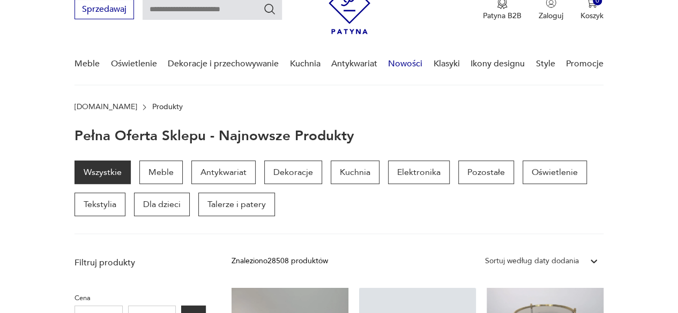
click at [410, 65] on link "Nowości" at bounding box center [405, 63] width 34 height 41
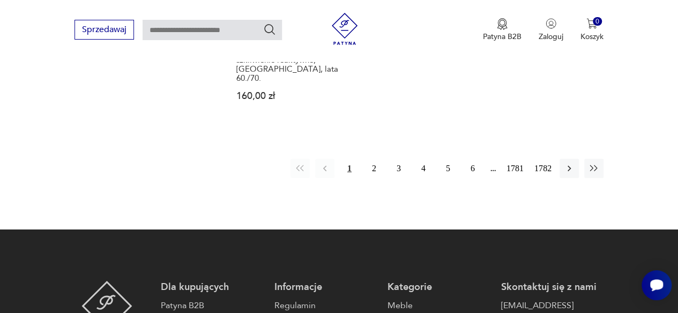
scroll to position [1584, 0]
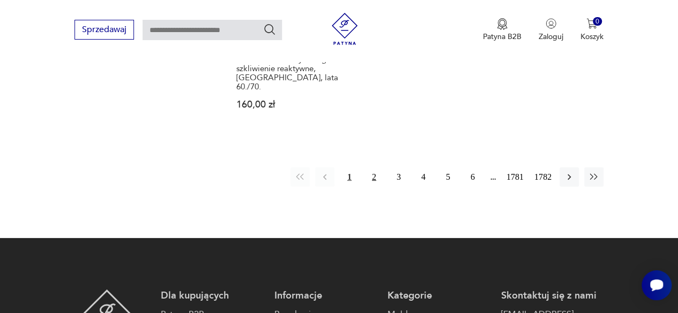
click at [373, 168] on button "2" at bounding box center [373, 177] width 19 height 19
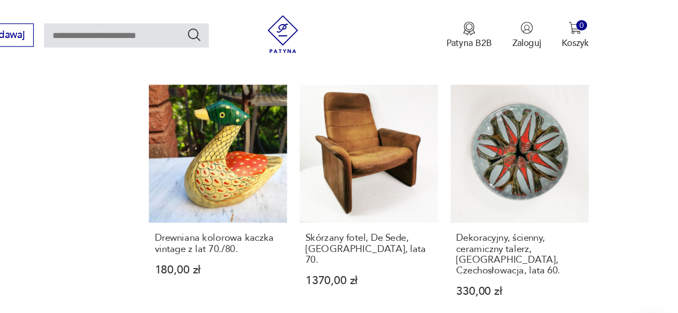
scroll to position [889, 0]
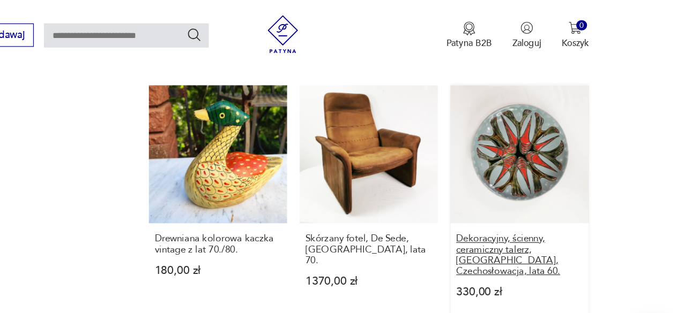
click at [559, 217] on h3 "Dekoracyjny, ścienny, ceramiczny talerz, [GEOGRAPHIC_DATA], Czechosłowacja, lat…" at bounding box center [544, 216] width 107 height 36
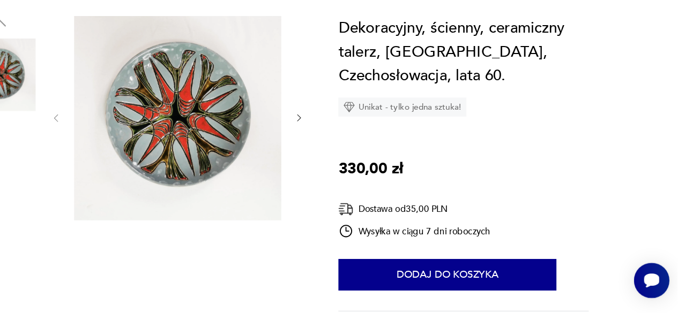
scroll to position [130, 0]
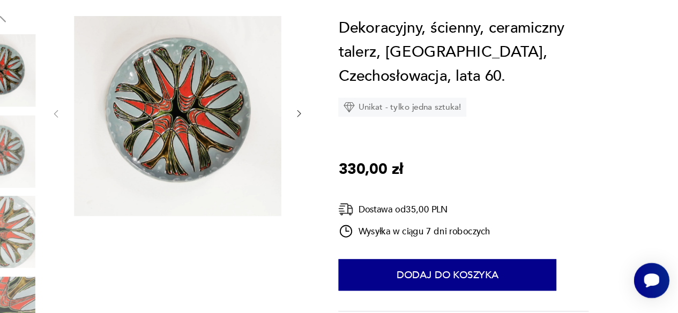
click at [358, 140] on icon "button" at bounding box center [358, 144] width 9 height 9
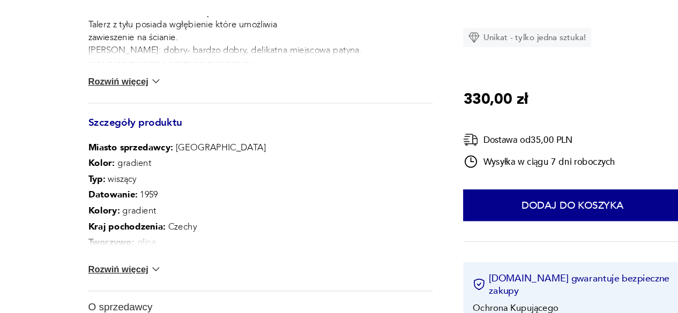
scroll to position [515, 0]
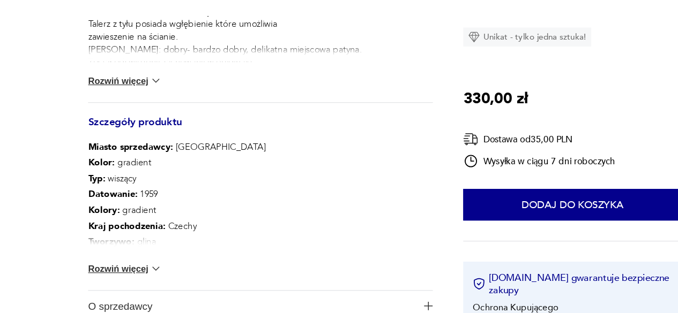
click at [133, 270] on img at bounding box center [131, 275] width 11 height 11
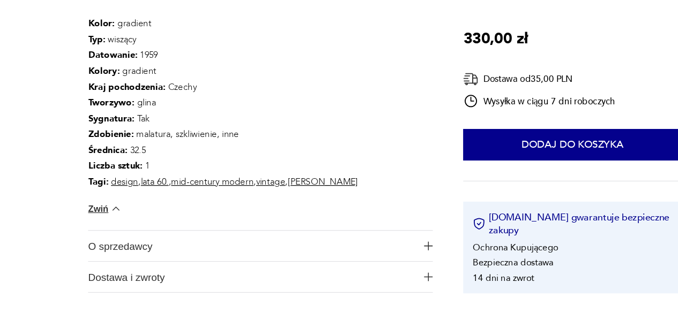
scroll to position [635, 0]
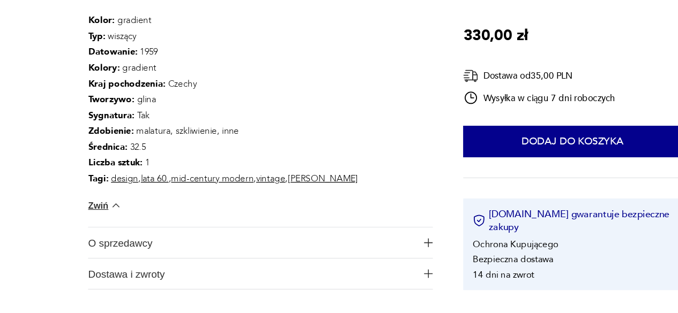
click at [194, 251] on span "O sprzedawcy" at bounding box center [212, 254] width 277 height 26
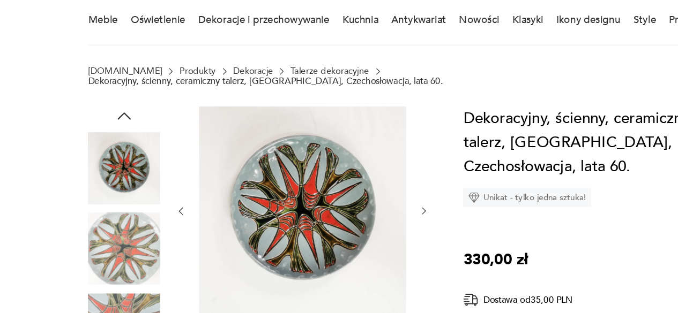
scroll to position [48, 0]
click at [358, 222] on icon "button" at bounding box center [358, 226] width 9 height 9
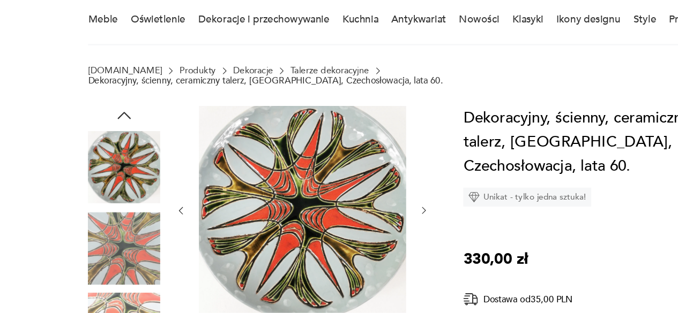
click at [360, 222] on icon "button" at bounding box center [358, 226] width 9 height 9
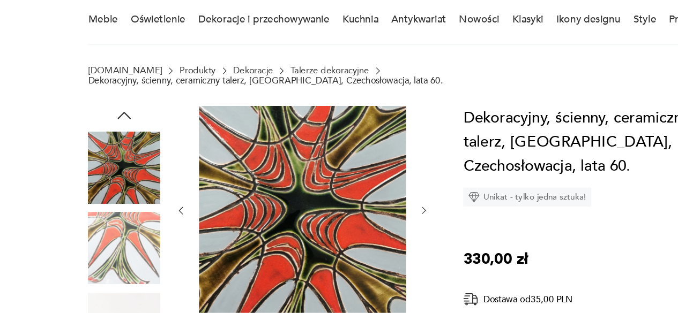
click at [357, 222] on icon "button" at bounding box center [358, 226] width 9 height 9
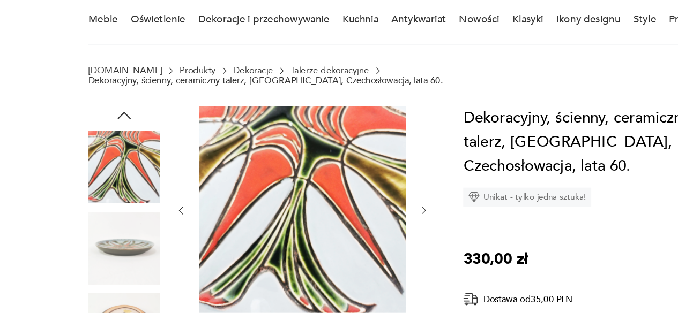
click at [358, 222] on icon "button" at bounding box center [358, 226] width 9 height 9
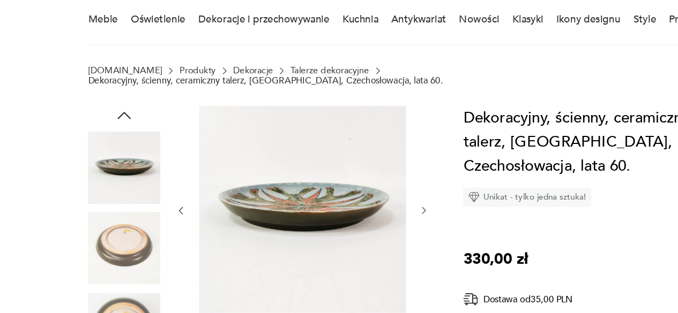
click at [358, 222] on icon "button" at bounding box center [358, 226] width 9 height 9
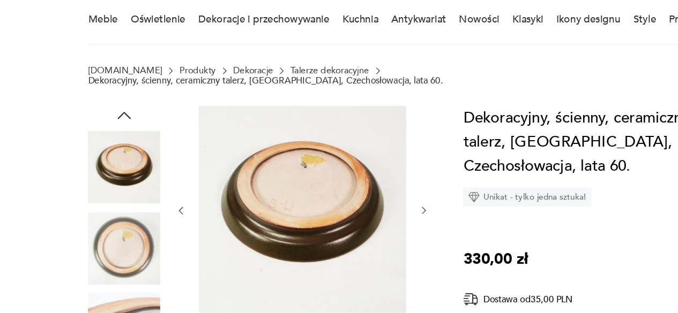
click at [358, 222] on icon "button" at bounding box center [358, 226] width 9 height 9
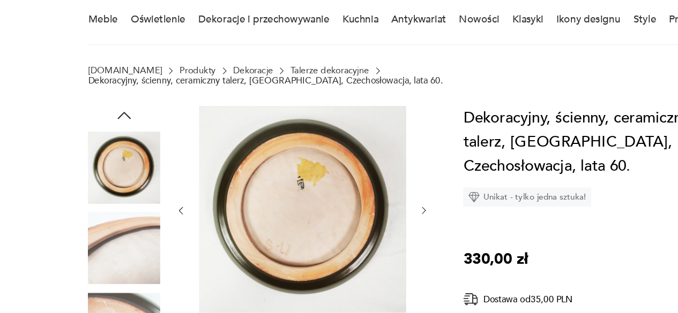
click at [358, 222] on icon "button" at bounding box center [358, 226] width 9 height 9
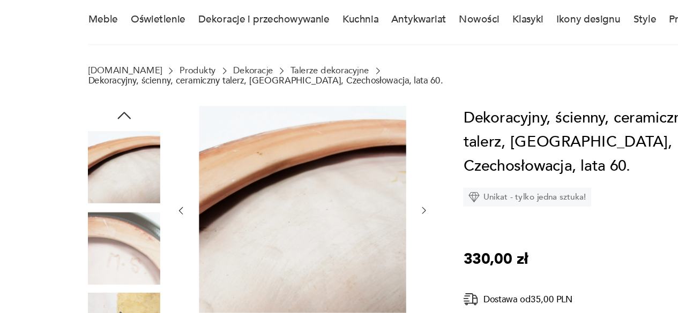
click at [358, 222] on icon "button" at bounding box center [358, 226] width 9 height 9
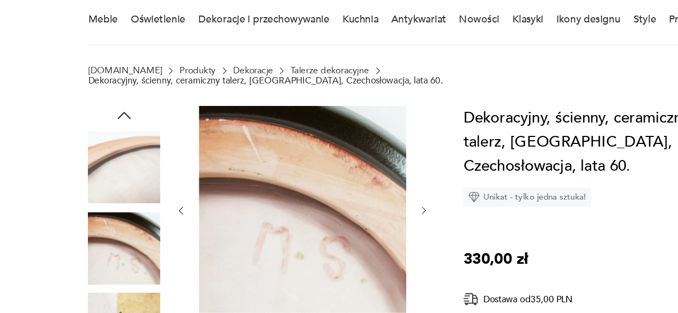
click at [359, 222] on icon "button" at bounding box center [358, 226] width 9 height 9
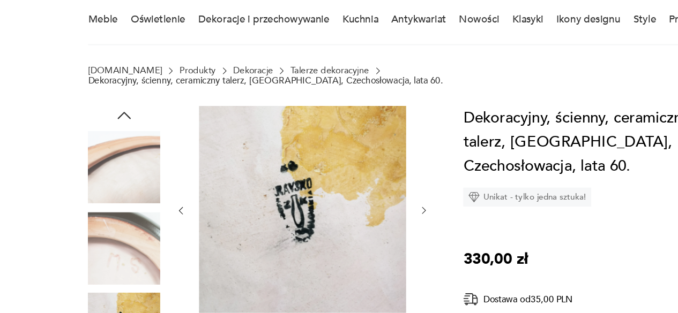
click at [356, 222] on icon "button" at bounding box center [358, 226] width 9 height 9
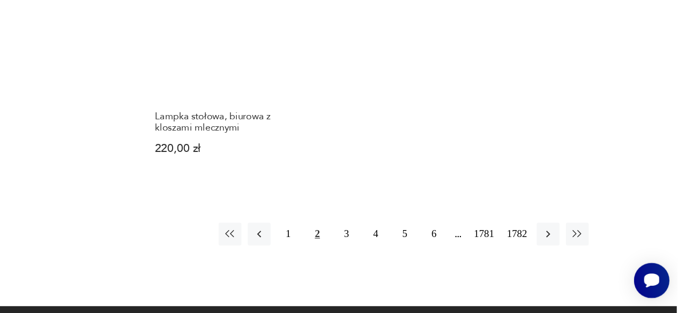
scroll to position [1406, 0]
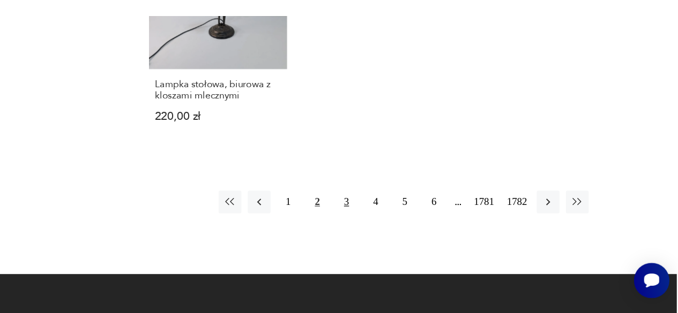
click at [399, 218] on button "3" at bounding box center [398, 218] width 19 height 19
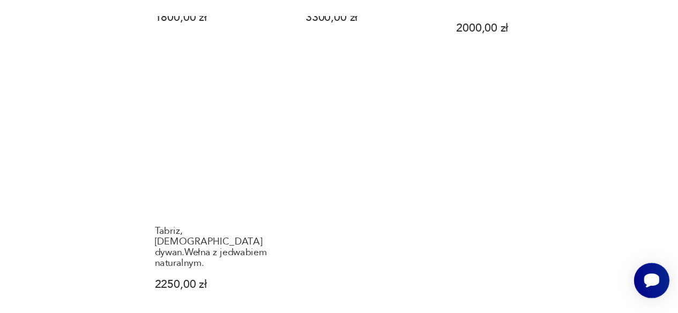
scroll to position [1290, 0]
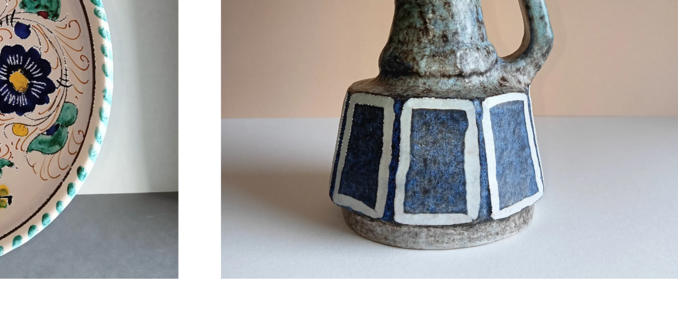
scroll to position [461, 0]
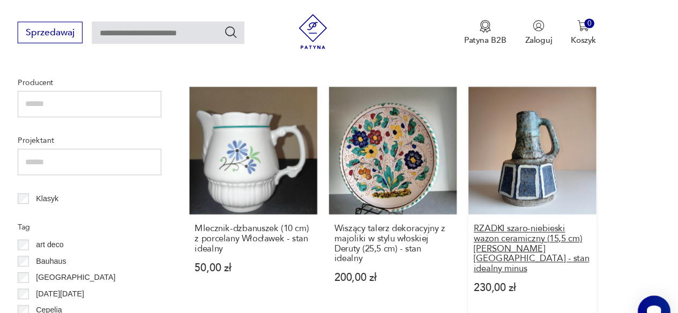
click at [558, 217] on h3 "RZADKI szaro-niebieski wazon ceramiczny (15,5 cm) [PERSON_NAME] [GEOGRAPHIC_DAT…" at bounding box center [544, 228] width 107 height 46
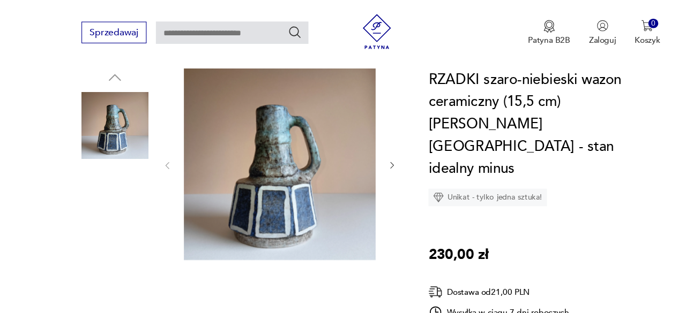
scroll to position [97, 0]
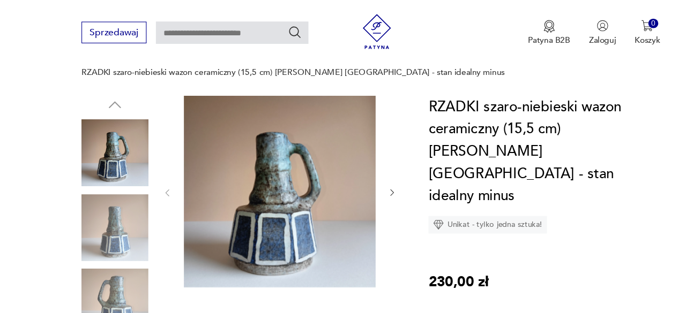
click at [358, 172] on icon "button" at bounding box center [358, 176] width 9 height 9
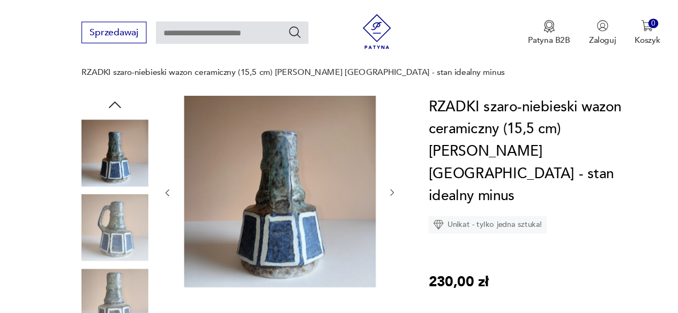
click at [358, 172] on icon "button" at bounding box center [358, 176] width 9 height 9
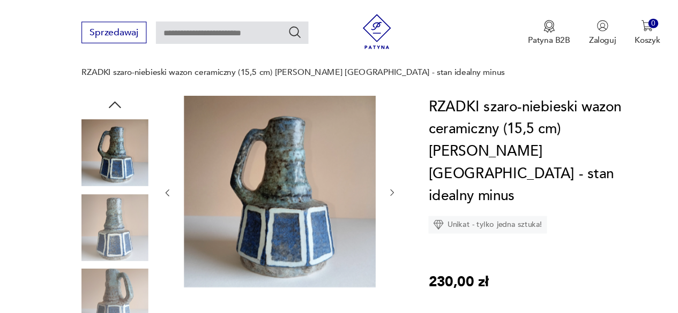
click at [358, 172] on icon "button" at bounding box center [358, 176] width 9 height 9
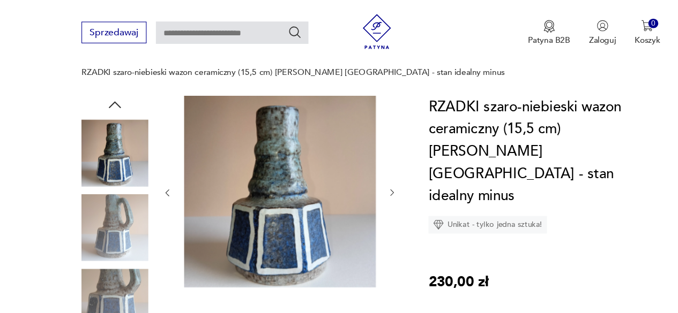
click at [358, 172] on icon "button" at bounding box center [358, 176] width 9 height 9
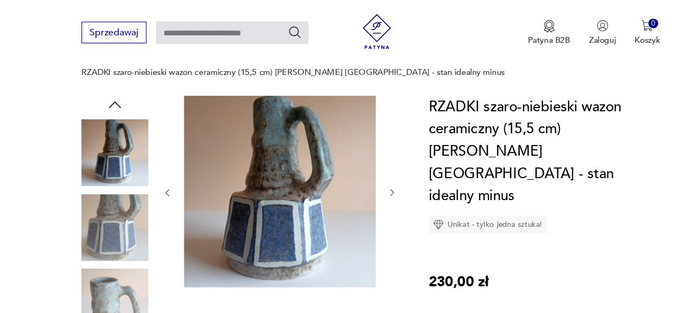
click at [358, 181] on div at bounding box center [255, 176] width 214 height 177
click at [358, 172] on icon "button" at bounding box center [358, 176] width 9 height 9
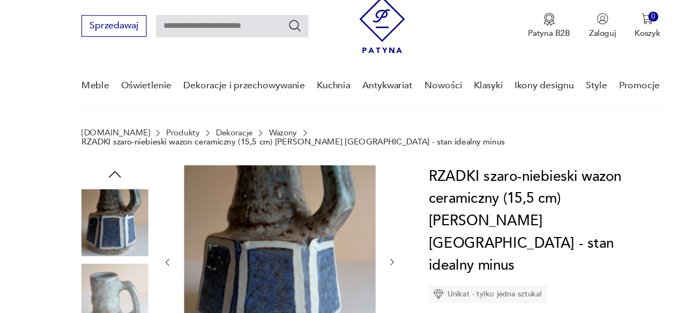
scroll to position [33, 0]
click at [358, 236] on icon "button" at bounding box center [358, 240] width 9 height 9
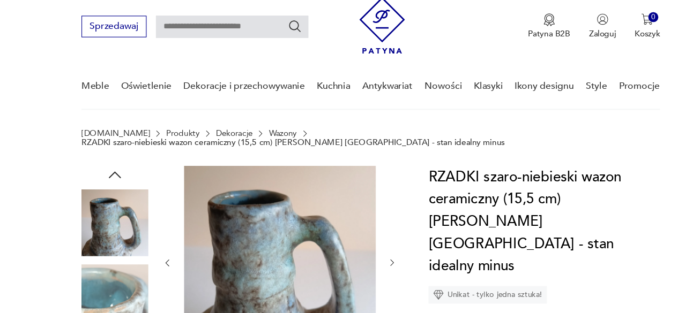
click at [358, 236] on icon "button" at bounding box center [358, 240] width 9 height 9
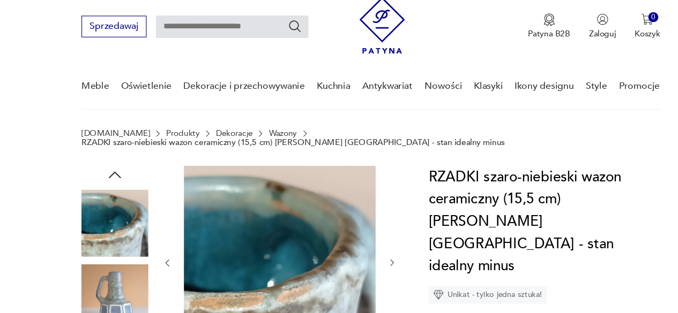
click at [358, 236] on icon "button" at bounding box center [358, 240] width 9 height 9
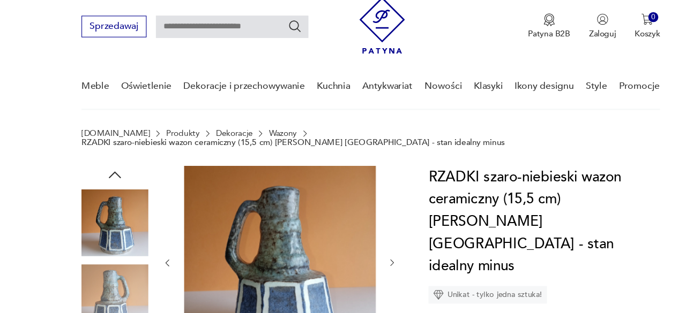
click at [361, 236] on icon "button" at bounding box center [358, 240] width 9 height 9
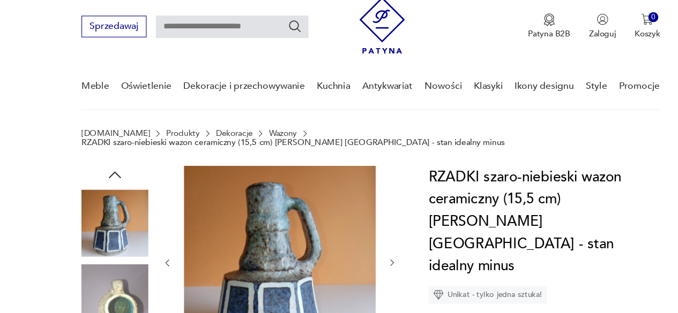
click at [359, 236] on icon "button" at bounding box center [358, 240] width 9 height 9
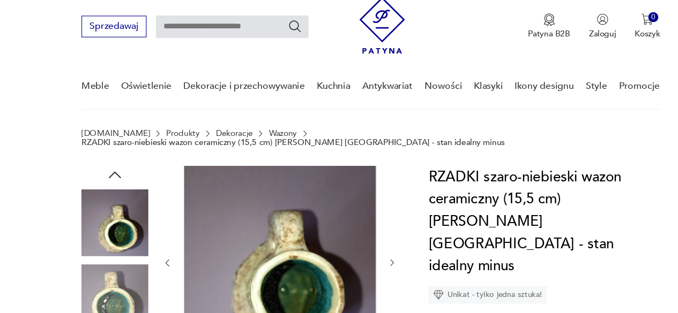
click at [358, 236] on icon "button" at bounding box center [358, 240] width 9 height 9
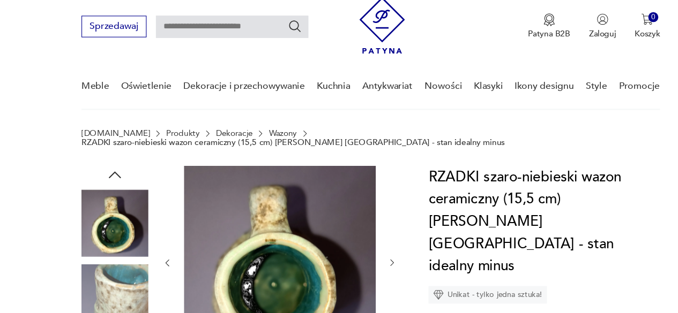
click at [359, 236] on icon "button" at bounding box center [358, 240] width 9 height 9
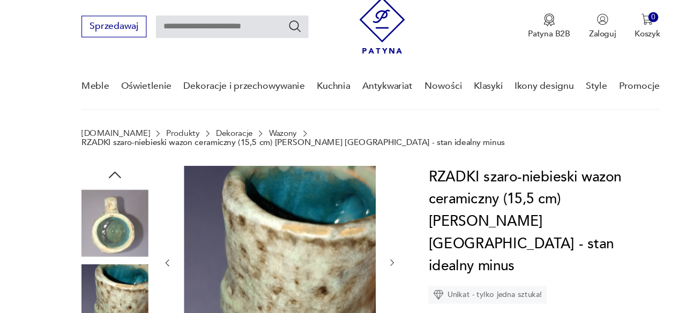
click at [358, 236] on icon "button" at bounding box center [358, 240] width 9 height 9
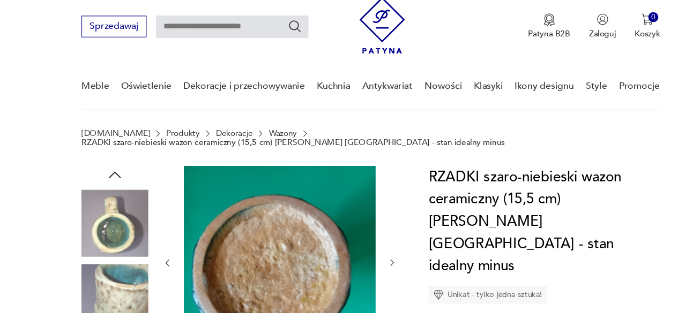
click at [358, 236] on icon "button" at bounding box center [358, 240] width 9 height 9
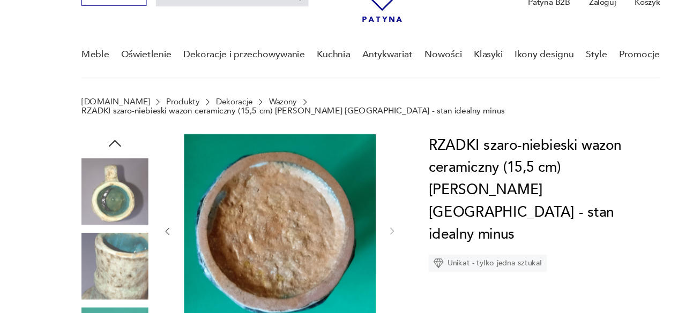
scroll to position [62, 0]
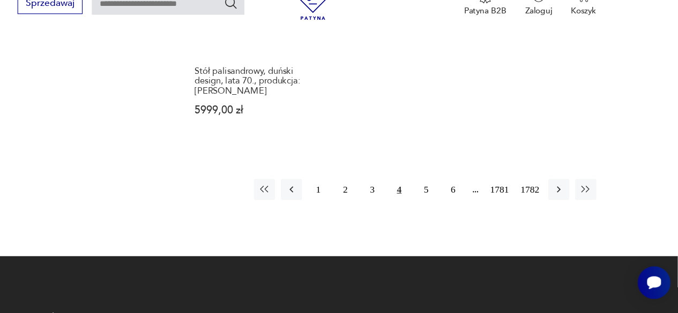
scroll to position [1487, 0]
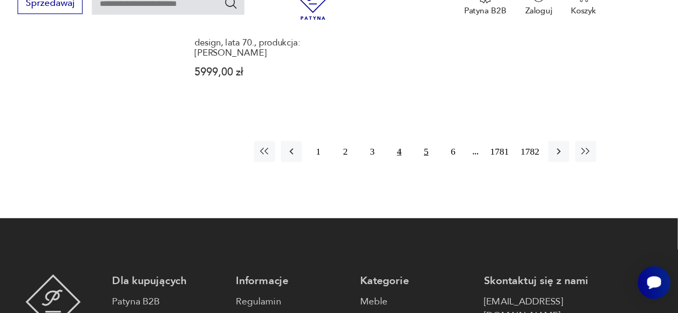
click at [447, 156] on button "5" at bounding box center [447, 165] width 19 height 19
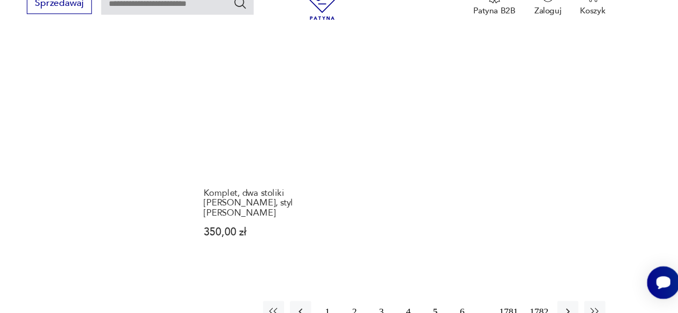
scroll to position [1405, 0]
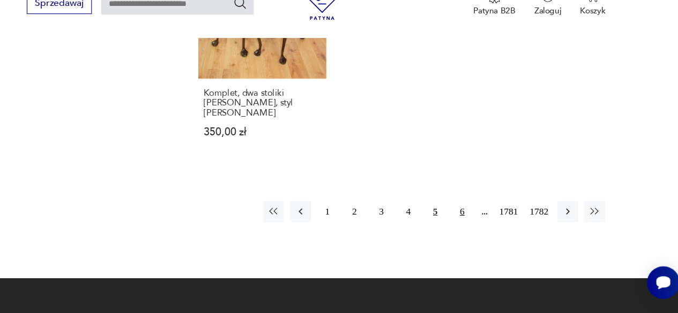
click at [469, 219] on button "6" at bounding box center [472, 220] width 19 height 19
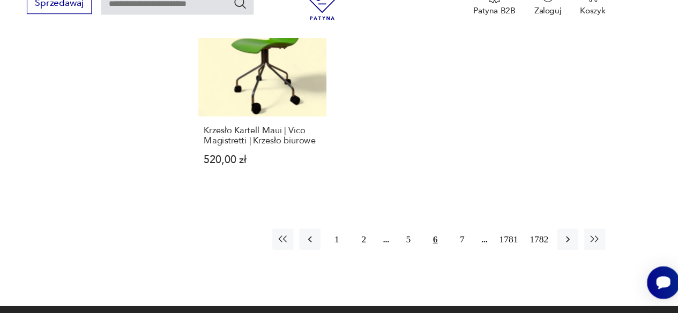
scroll to position [1447, 0]
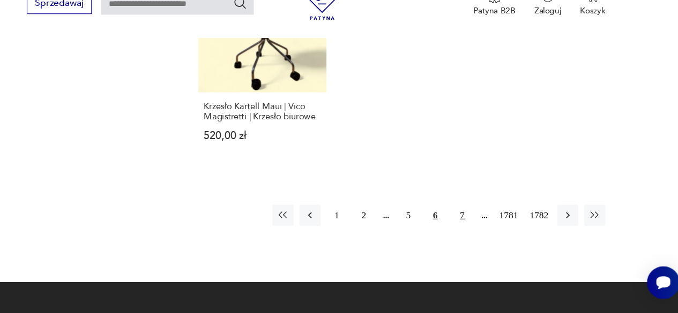
click at [474, 214] on button "7" at bounding box center [472, 223] width 19 height 19
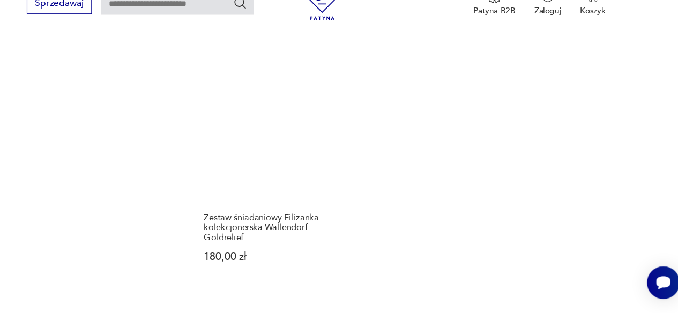
scroll to position [1328, 0]
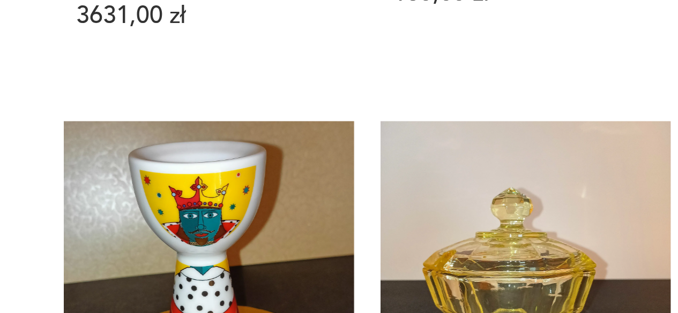
scroll to position [845, 0]
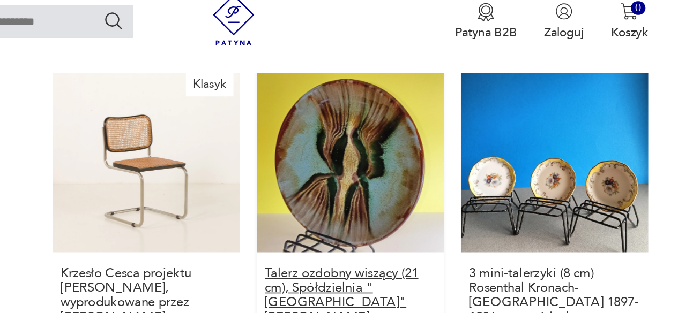
click at [449, 195] on h3 "Talerz ozdobny wiszący (21 cm), Spółdzielnia "[GEOGRAPHIC_DATA]" [PERSON_NAME] …" at bounding box center [417, 206] width 107 height 46
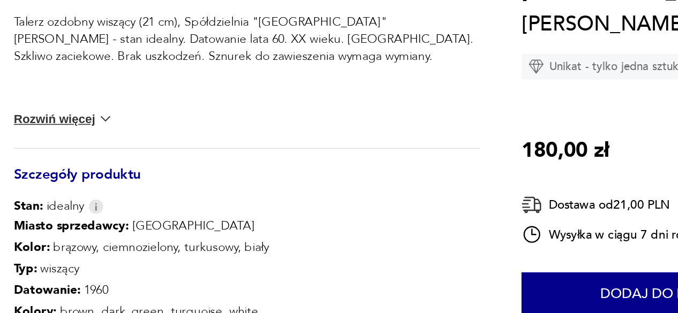
scroll to position [424, 0]
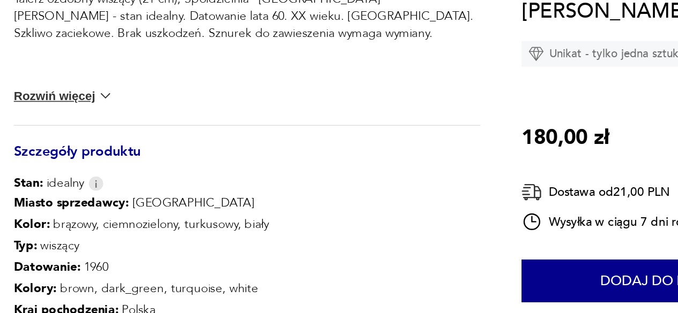
click at [134, 172] on img at bounding box center [131, 177] width 11 height 11
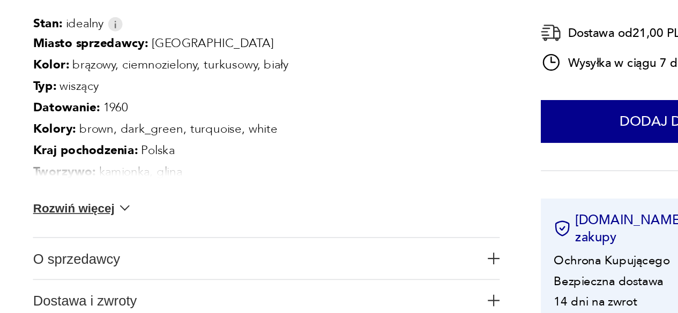
scroll to position [506, 0]
click at [135, 242] on img at bounding box center [131, 247] width 11 height 11
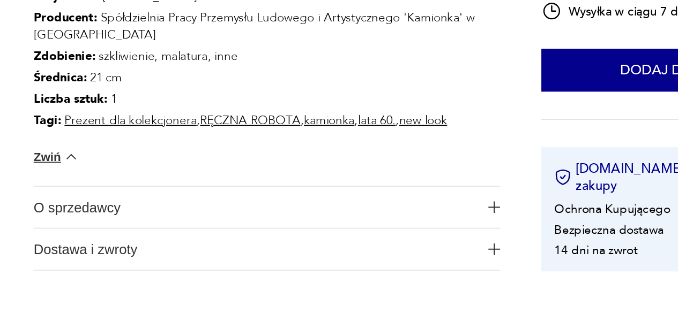
scroll to position [632, 0]
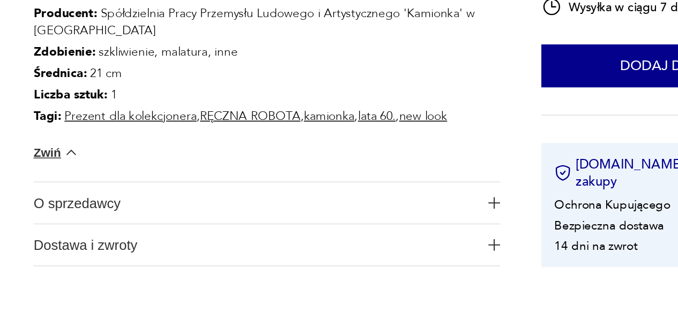
click at [124, 239] on span "O sprzedawcy" at bounding box center [212, 244] width 277 height 26
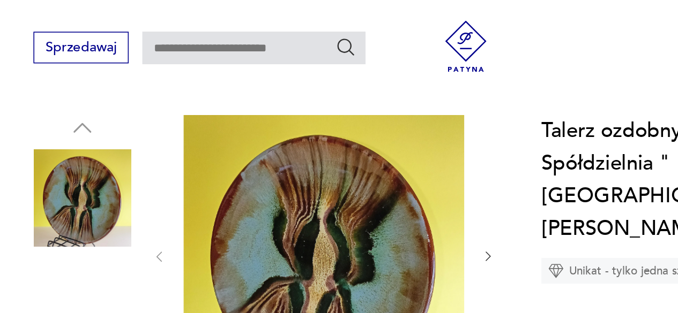
scroll to position [112, 0]
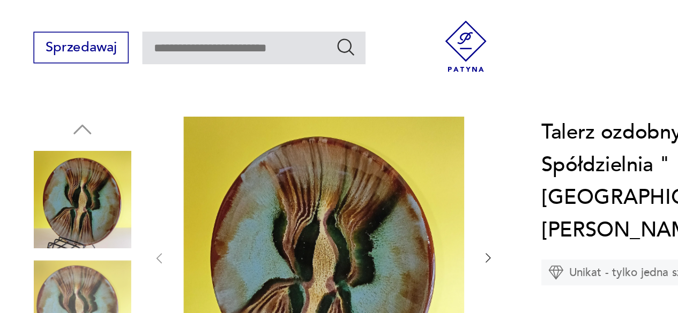
click at [360, 157] on button "button" at bounding box center [358, 161] width 9 height 11
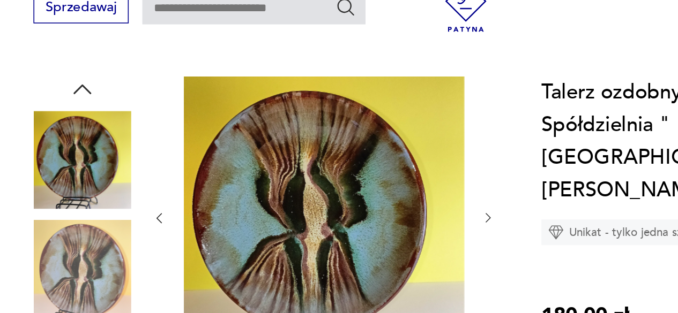
click at [358, 157] on icon "button" at bounding box center [358, 161] width 9 height 9
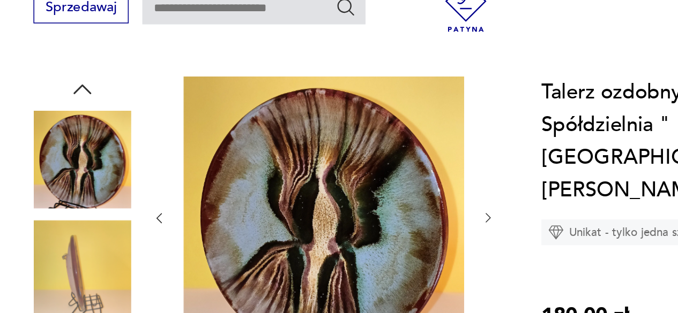
click at [358, 157] on icon "button" at bounding box center [358, 161] width 9 height 9
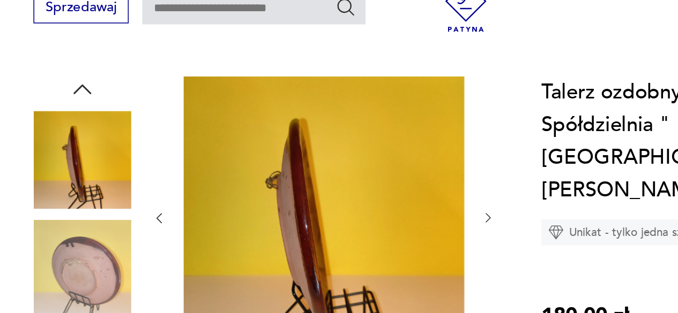
click at [358, 157] on icon "button" at bounding box center [358, 161] width 9 height 9
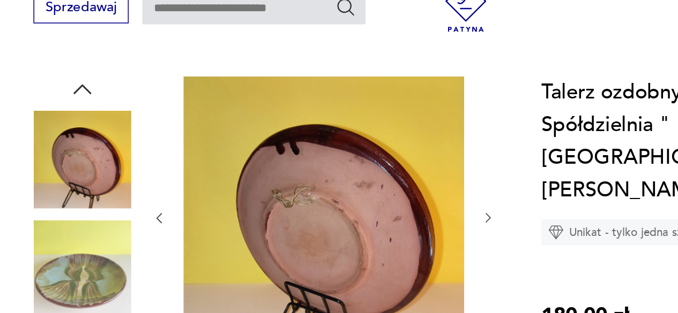
click at [358, 157] on icon "button" at bounding box center [358, 161] width 9 height 9
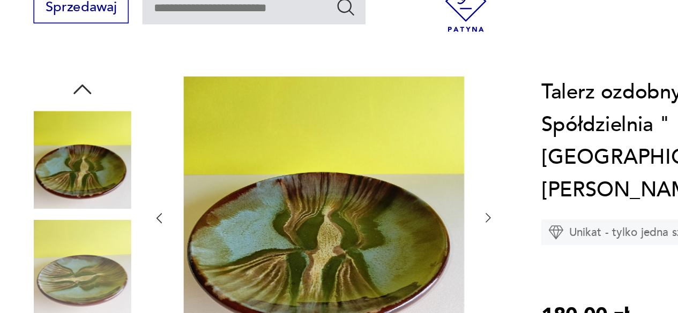
click at [358, 157] on icon "button" at bounding box center [358, 161] width 9 height 9
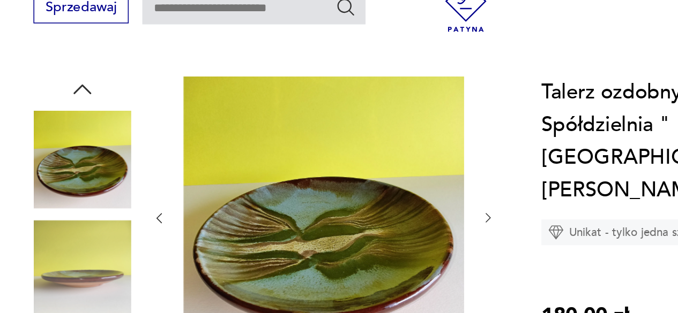
click at [357, 159] on icon "button" at bounding box center [358, 162] width 3 height 6
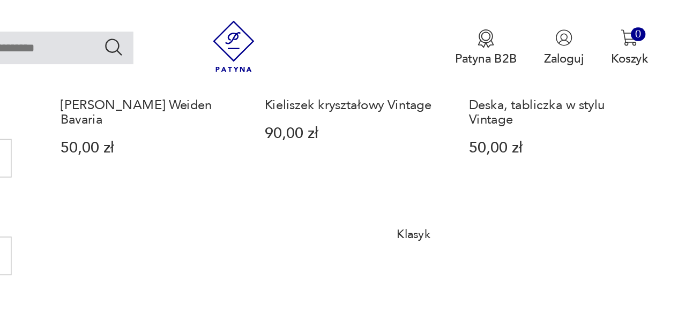
scroll to position [401, 0]
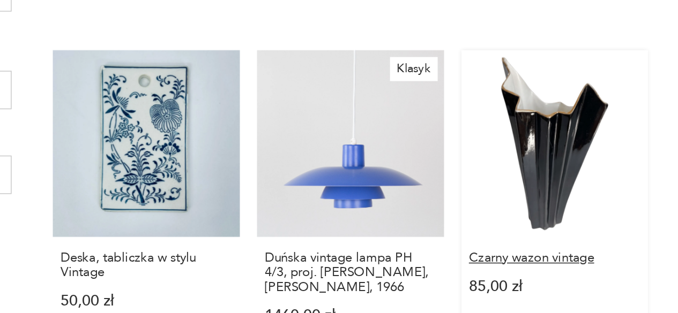
click at [552, 265] on h3 "Czarny wazon vintage" at bounding box center [544, 264] width 107 height 9
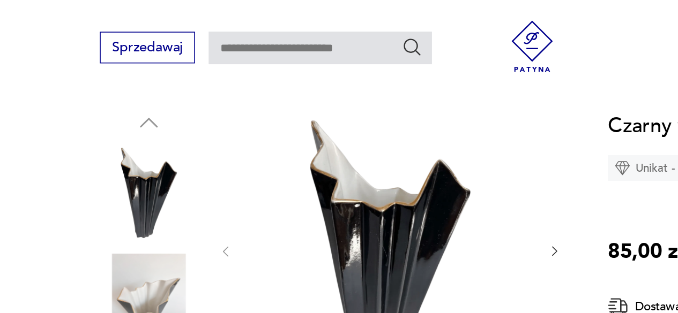
scroll to position [108, 0]
click at [358, 157] on icon "button" at bounding box center [358, 157] width 9 height 9
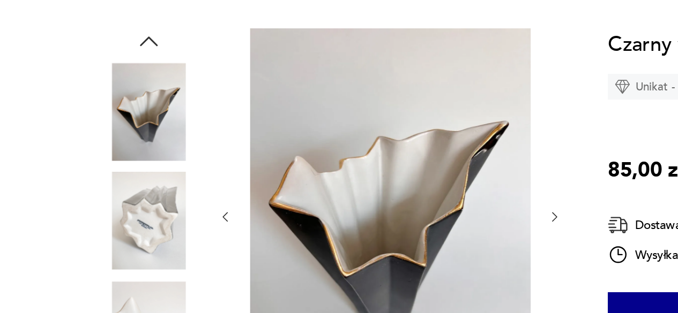
click at [358, 187] on icon "button" at bounding box center [358, 187] width 9 height 9
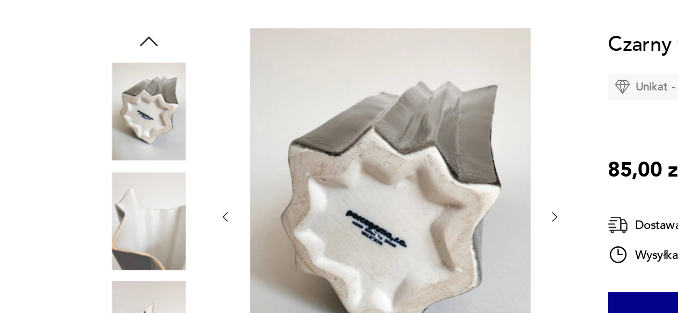
click at [358, 187] on icon "button" at bounding box center [358, 187] width 9 height 9
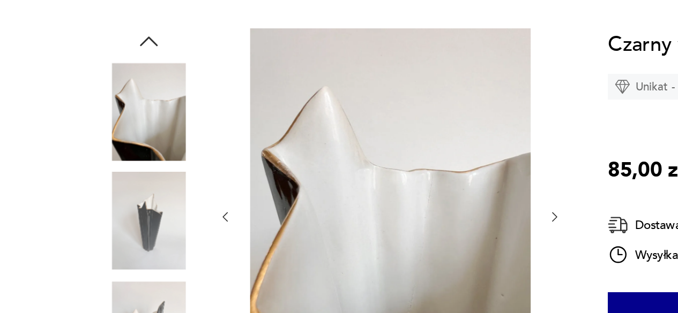
click at [358, 188] on icon "button" at bounding box center [358, 187] width 3 height 6
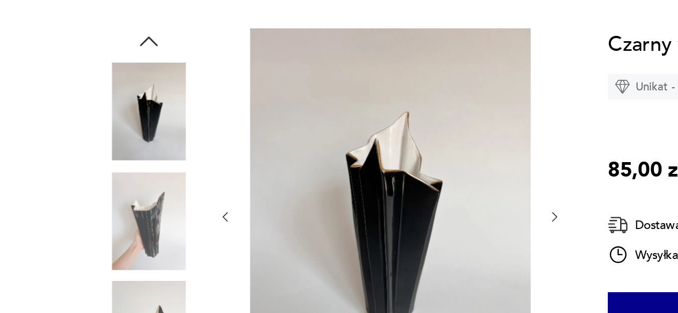
click at [358, 187] on icon "button" at bounding box center [358, 187] width 9 height 9
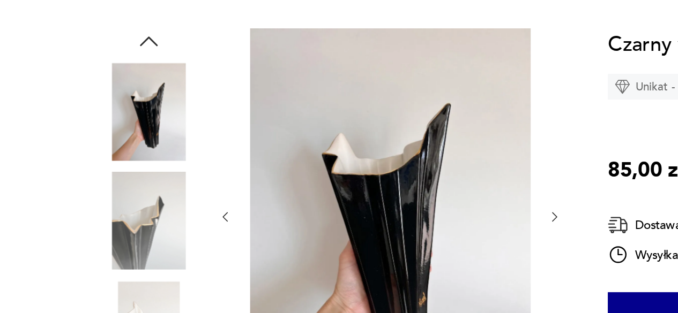
click at [358, 187] on icon "button" at bounding box center [358, 187] width 9 height 9
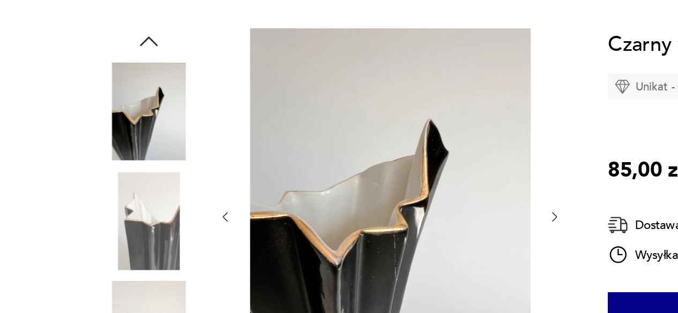
click at [358, 190] on icon "button" at bounding box center [358, 187] width 9 height 9
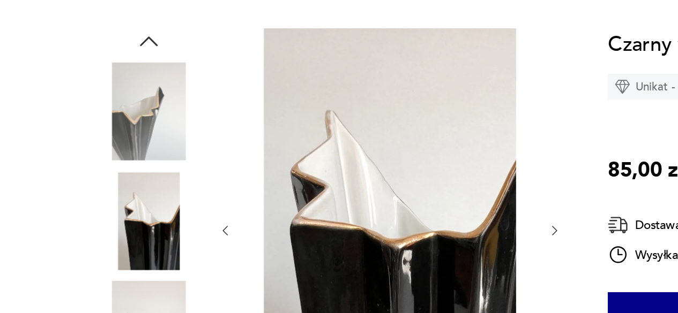
click at [357, 198] on icon "button" at bounding box center [358, 195] width 9 height 9
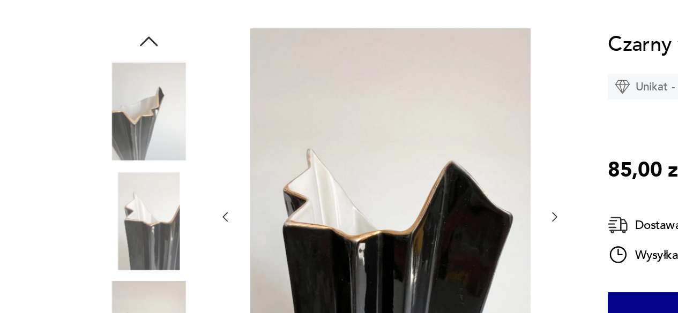
click at [358, 189] on icon "button" at bounding box center [358, 187] width 3 height 6
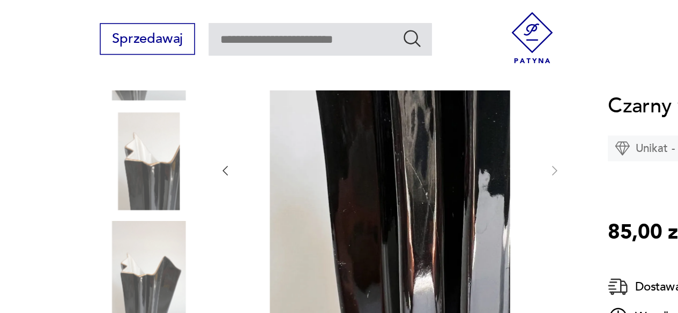
scroll to position [191, 0]
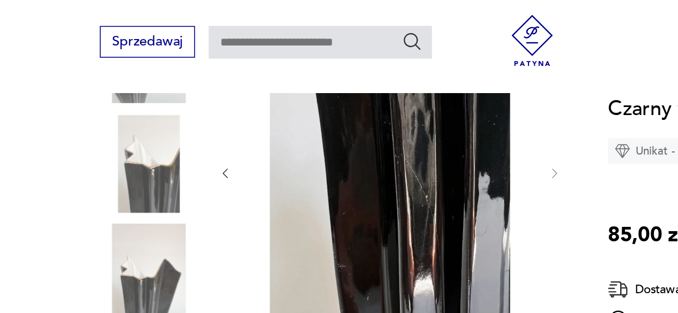
click at [153, 110] on icon "button" at bounding box center [152, 112] width 9 height 9
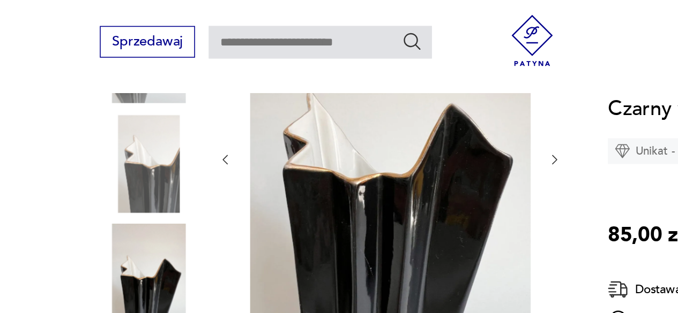
scroll to position [183, 0]
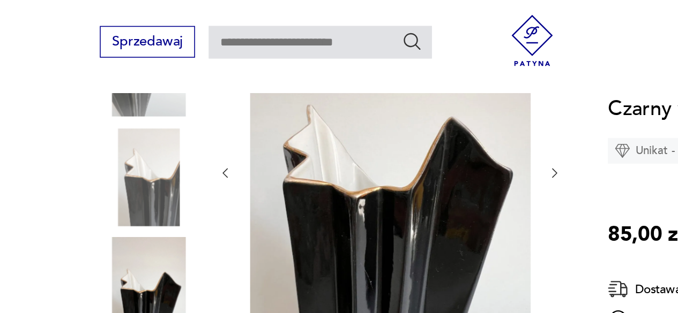
click at [153, 110] on icon "button" at bounding box center [152, 112] width 9 height 9
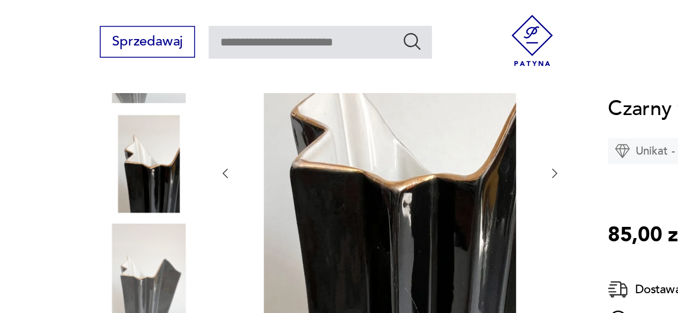
click at [153, 110] on icon "button" at bounding box center [152, 112] width 9 height 9
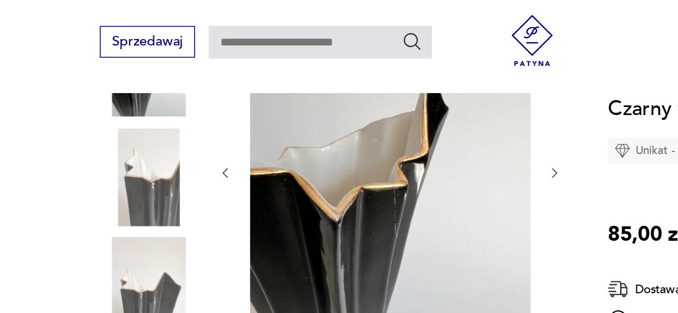
click at [153, 110] on icon "button" at bounding box center [152, 112] width 9 height 9
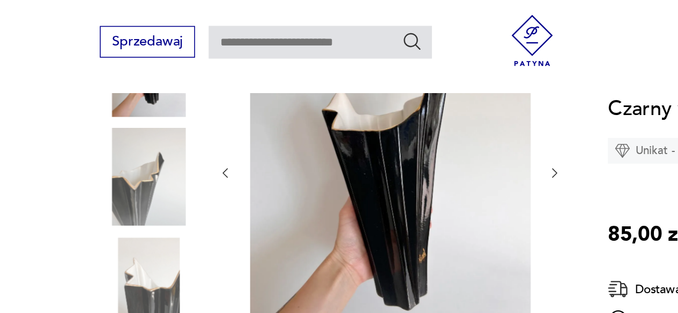
click at [153, 110] on icon "button" at bounding box center [152, 112] width 9 height 9
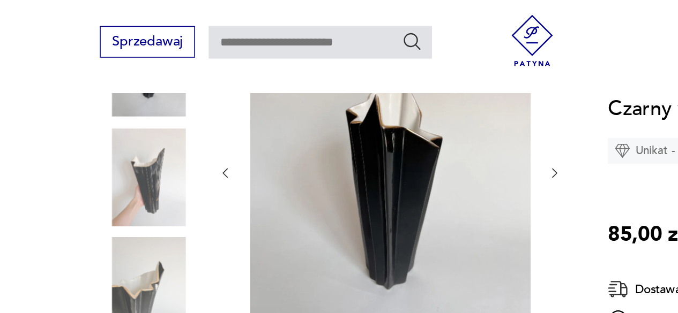
click at [153, 110] on icon "button" at bounding box center [152, 112] width 9 height 9
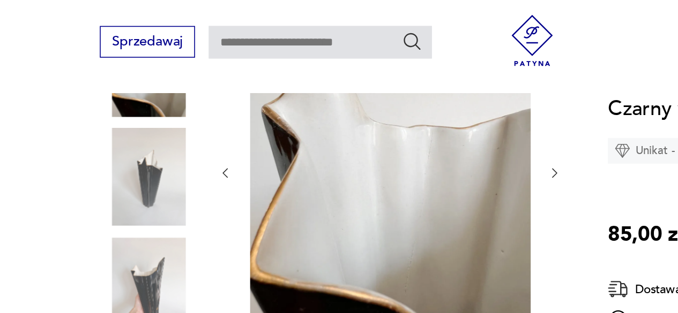
click at [153, 110] on icon "button" at bounding box center [152, 112] width 9 height 9
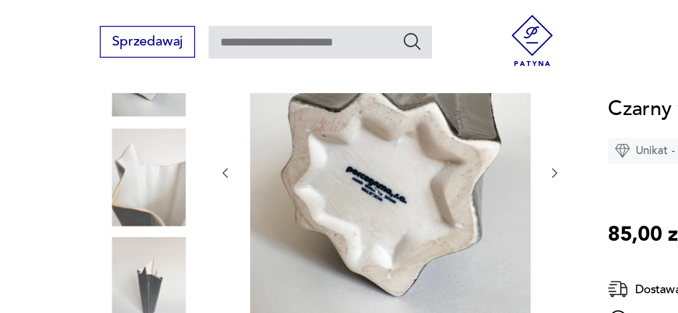
click at [153, 110] on icon "button" at bounding box center [152, 112] width 9 height 9
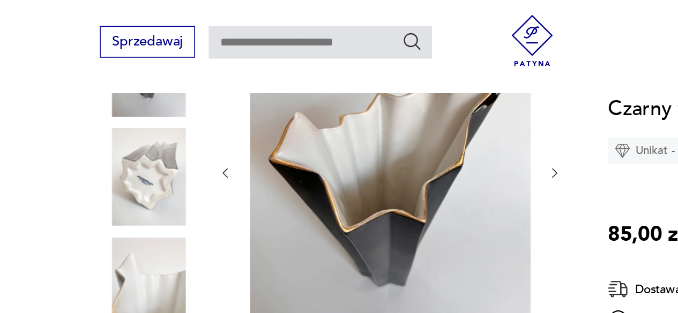
click at [153, 110] on icon "button" at bounding box center [152, 112] width 9 height 9
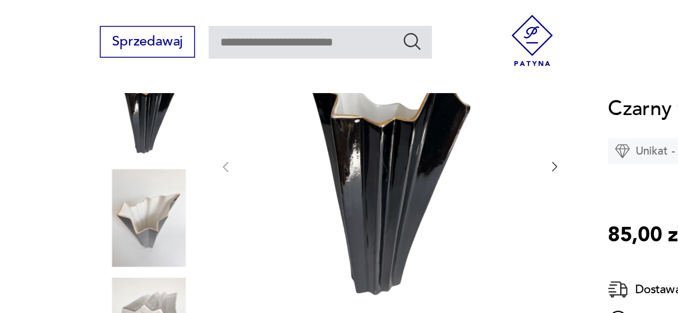
scroll to position [153, 0]
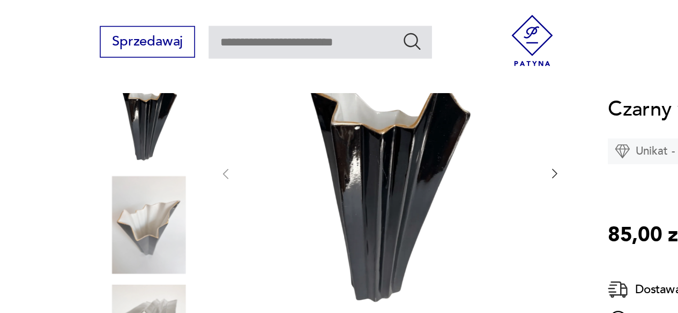
click at [357, 113] on icon "button" at bounding box center [358, 112] width 9 height 9
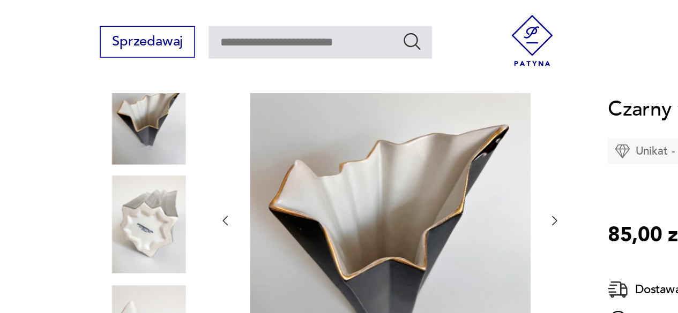
click at [356, 140] on icon "button" at bounding box center [358, 141] width 9 height 9
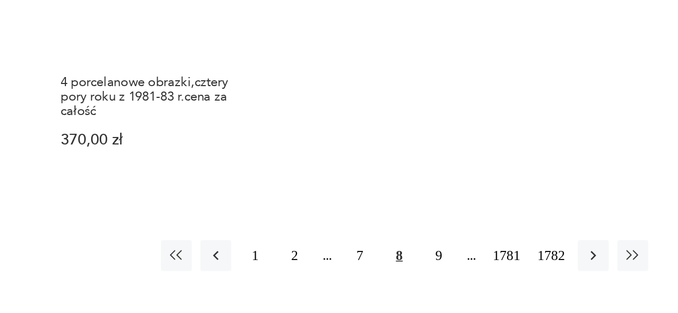
scroll to position [1436, 0]
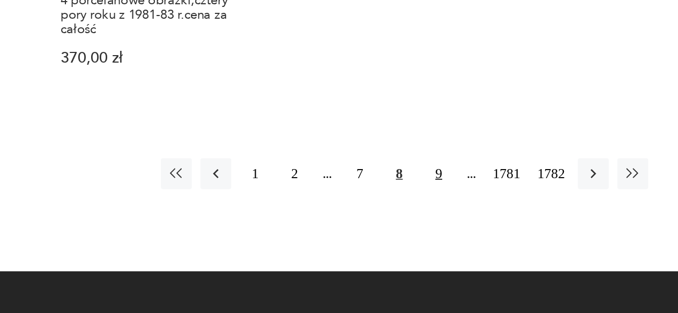
click at [470, 216] on button "9" at bounding box center [472, 225] width 19 height 19
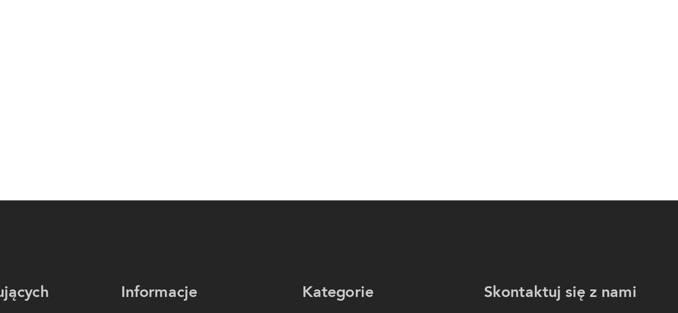
scroll to position [138, 0]
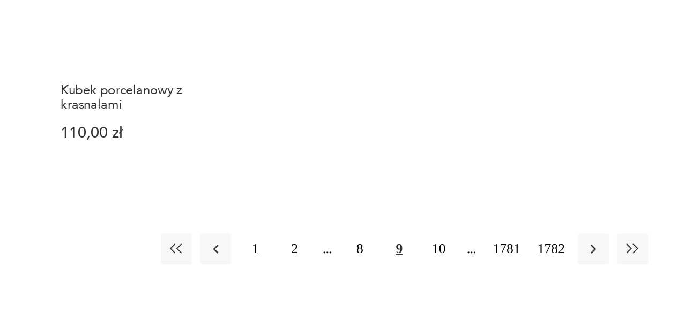
scroll to position [1392, 0]
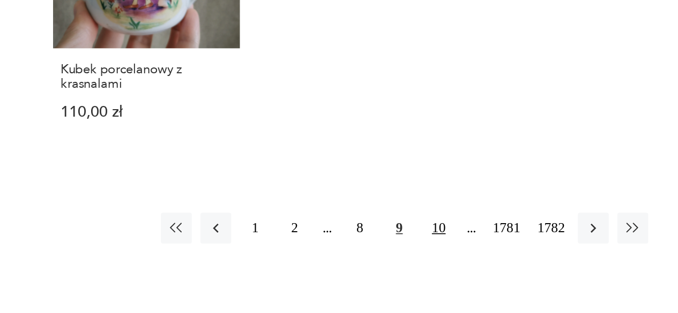
click at [471, 251] on button "10" at bounding box center [472, 260] width 19 height 19
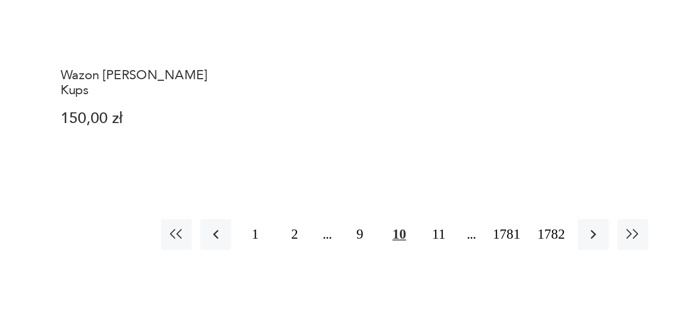
scroll to position [1341, 0]
